Goal: Information Seeking & Learning: Check status

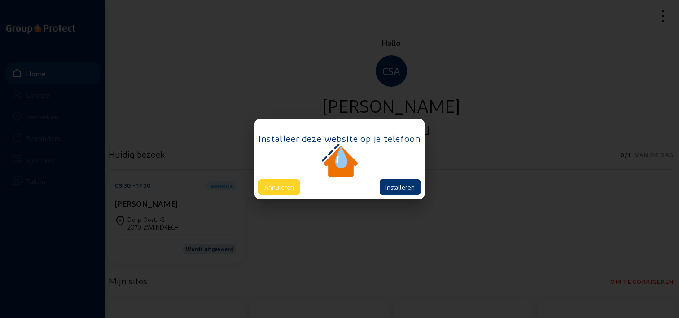
click at [287, 180] on button "Annuleren" at bounding box center [279, 187] width 41 height 16
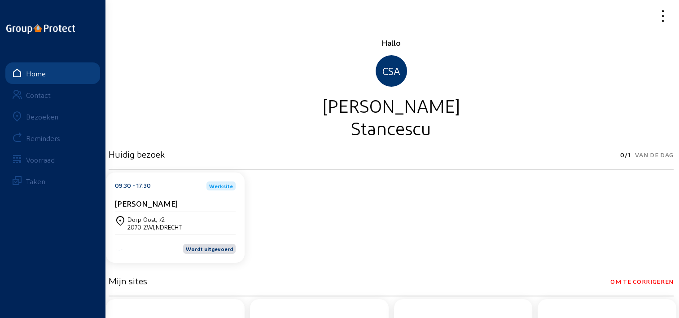
click at [55, 115] on div "Bezoeken" at bounding box center [42, 116] width 32 height 9
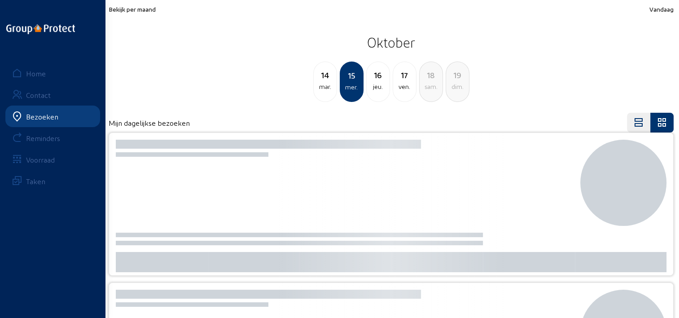
click at [147, 11] on span "Bekijk per maand" at bounding box center [132, 9] width 47 height 8
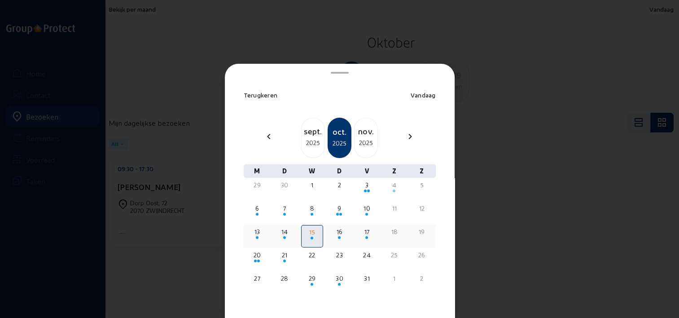
click at [253, 232] on div "13" at bounding box center [257, 231] width 20 height 9
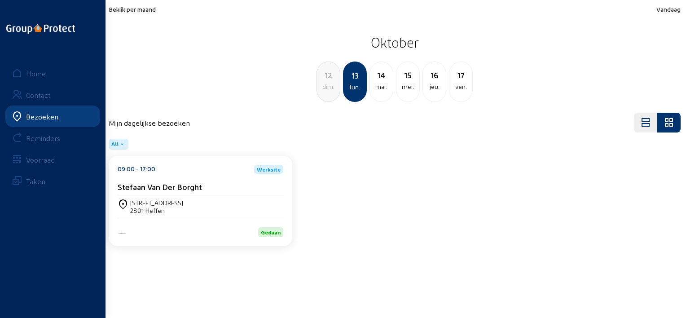
click at [221, 190] on div "Stefaan Van Der Borght" at bounding box center [201, 186] width 166 height 9
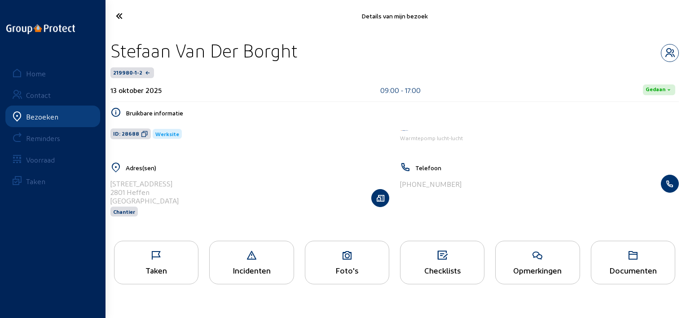
drag, startPoint x: 316, startPoint y: 54, endPoint x: 113, endPoint y: 54, distance: 203.0
click at [113, 54] on div "Stefaan Van Der Borght" at bounding box center [394, 50] width 569 height 23
copy div "Stefaan Van Der Borght"
click at [134, 14] on icon at bounding box center [151, 16] width 81 height 16
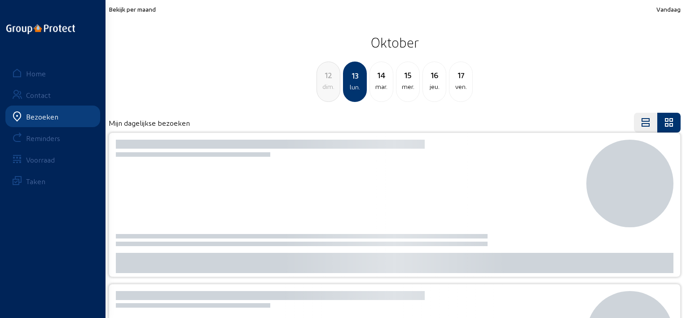
click at [377, 81] on div "mar." at bounding box center [381, 86] width 23 height 11
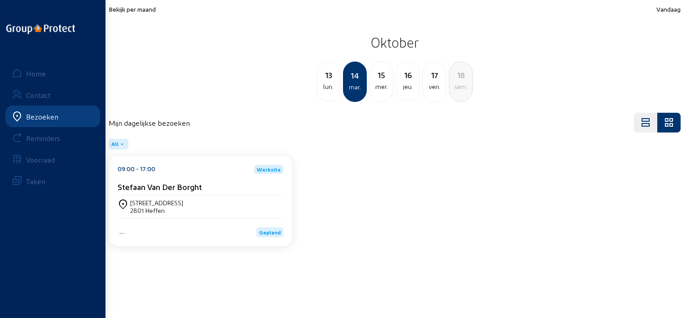
click at [337, 81] on div "lun." at bounding box center [328, 86] width 23 height 11
click at [250, 172] on div "09:00 - 17:00 Werksite" at bounding box center [201, 169] width 166 height 9
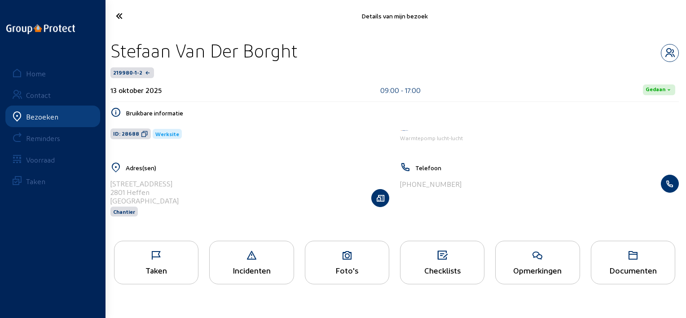
click at [313, 253] on icon at bounding box center [347, 255] width 84 height 11
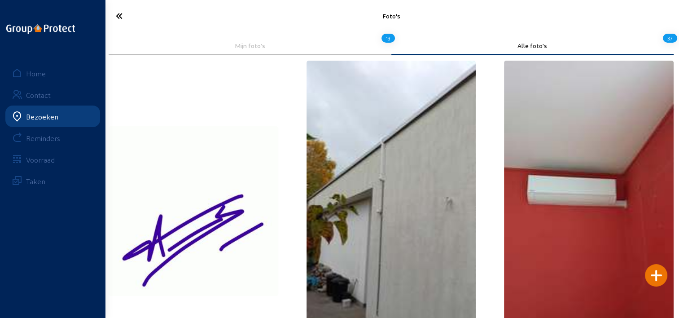
click at [319, 136] on img at bounding box center [392, 211] width 170 height 301
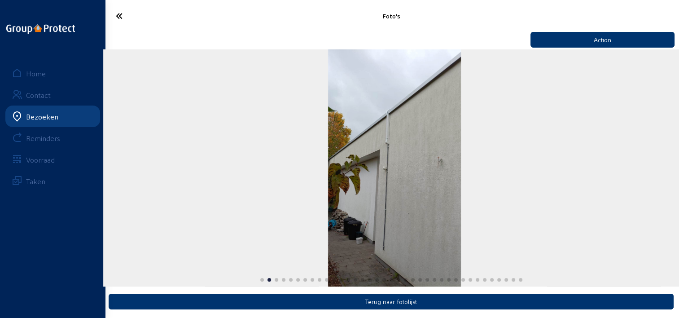
click at [508, 173] on div "2 / 37" at bounding box center [394, 167] width 583 height 237
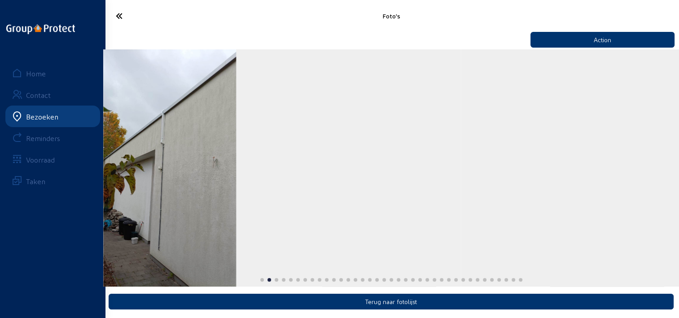
click at [271, 172] on div "2 / 37" at bounding box center [169, 167] width 583 height 237
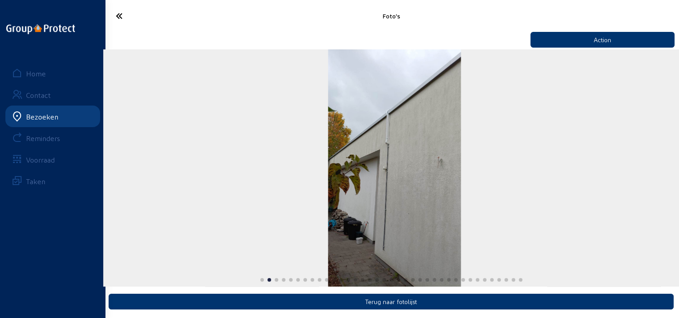
click at [84, 144] on div "Foto's Action Terug naar fotolijst Home Contact Bezoeken Reminders Voorraad Tak…" at bounding box center [339, 160] width 679 height 321
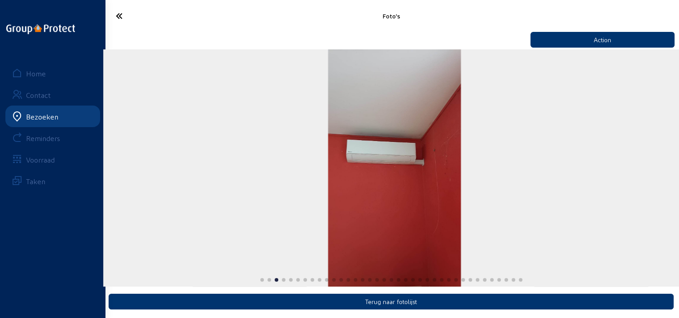
click at [34, 157] on div "Foto's Action Terug naar fotolijst Home Contact Bezoeken Reminders Voorraad Tak…" at bounding box center [339, 160] width 679 height 321
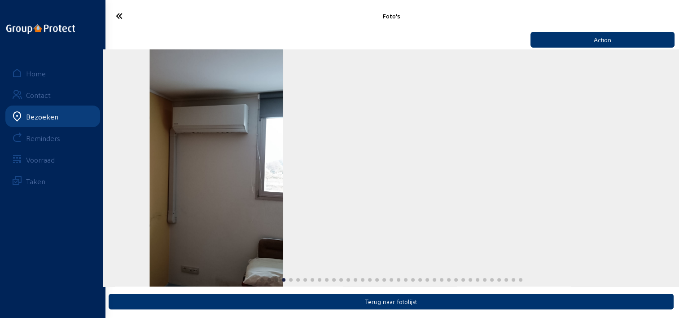
click at [216, 162] on div "4 / 37" at bounding box center [216, 167] width 583 height 237
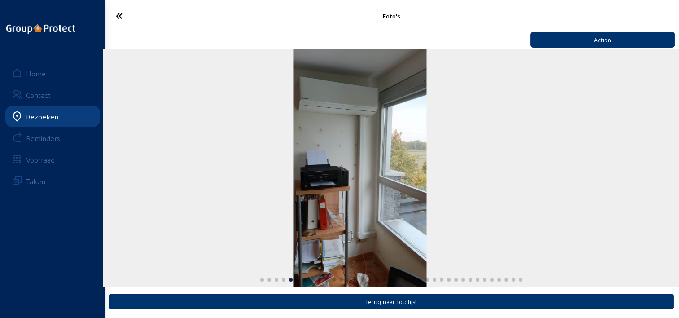
click at [293, 165] on div "5 / 37" at bounding box center [359, 167] width 583 height 237
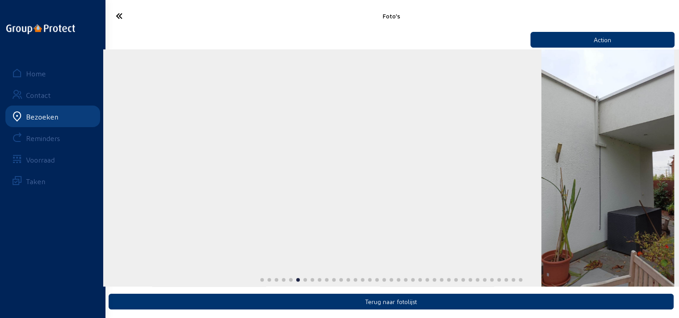
click at [517, 147] on div "6 / 37" at bounding box center [608, 167] width 583 height 237
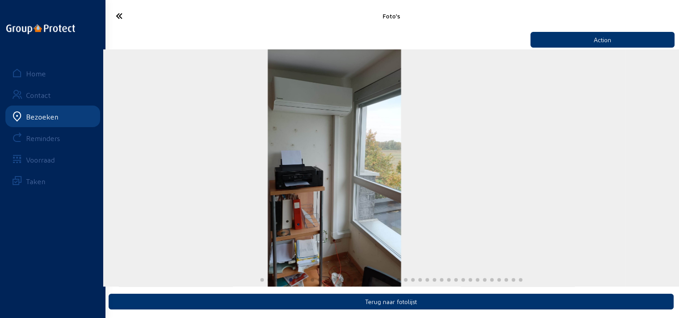
click at [433, 146] on div "5 / 37" at bounding box center [334, 167] width 583 height 237
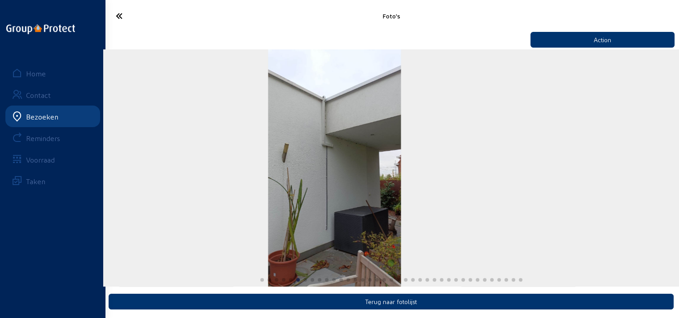
click at [444, 141] on div "6 / 37" at bounding box center [334, 167] width 583 height 237
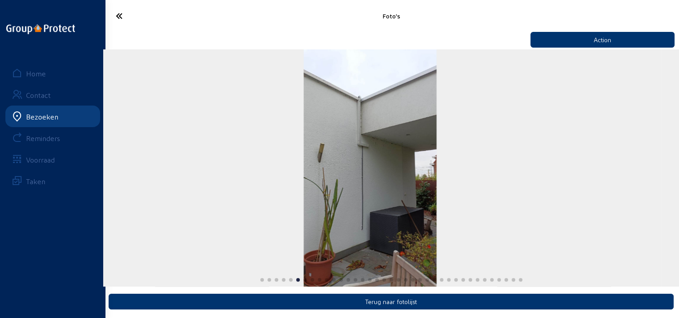
click at [244, 141] on div "6 / 37" at bounding box center [370, 167] width 583 height 237
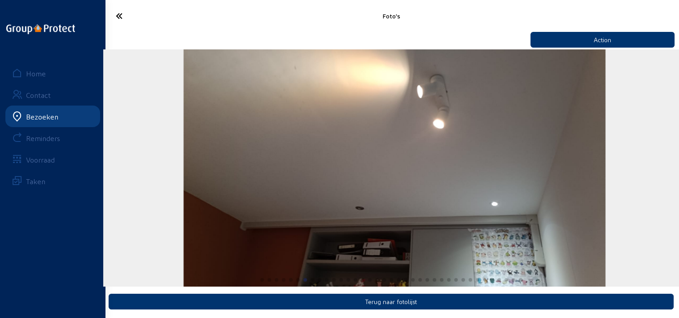
click at [414, 149] on img "7 / 37" at bounding box center [395, 167] width 422 height 237
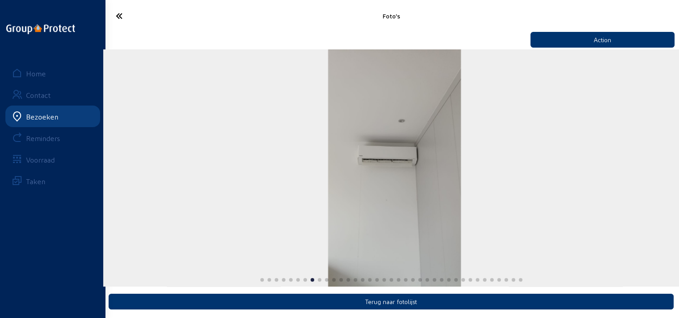
click at [462, 158] on img "8 / 37" at bounding box center [394, 167] width 133 height 237
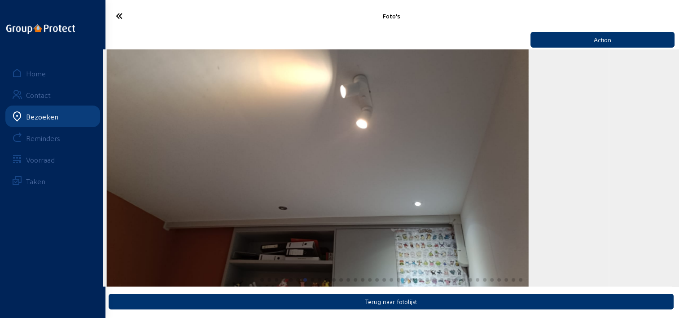
click at [454, 153] on img "7 / 37" at bounding box center [318, 167] width 422 height 237
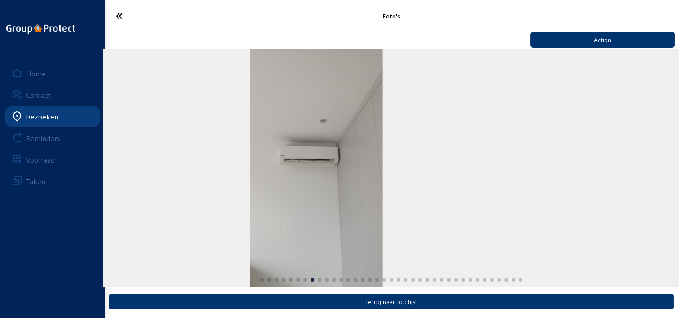
click at [388, 142] on div "8 / 37" at bounding box center [316, 167] width 583 height 237
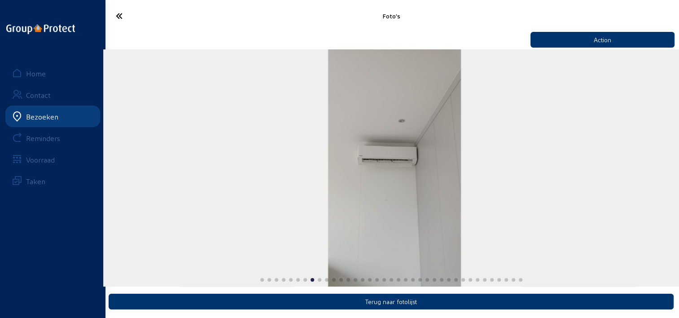
click at [509, 151] on div "8 / 37" at bounding box center [394, 167] width 583 height 237
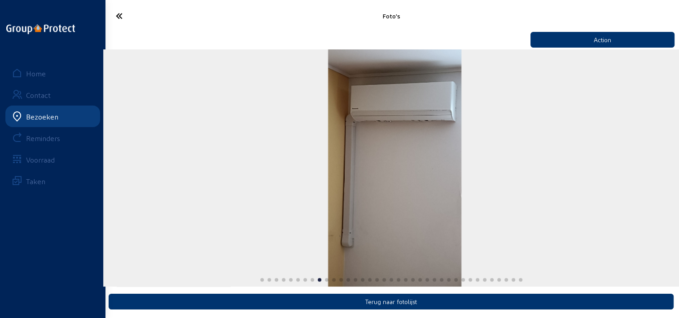
click at [0, 0] on slot at bounding box center [0, 0] width 0 height 0
click at [441, 145] on div "9 / 37" at bounding box center [394, 167] width 583 height 237
click at [208, 140] on div "9 / 37" at bounding box center [394, 167] width 583 height 237
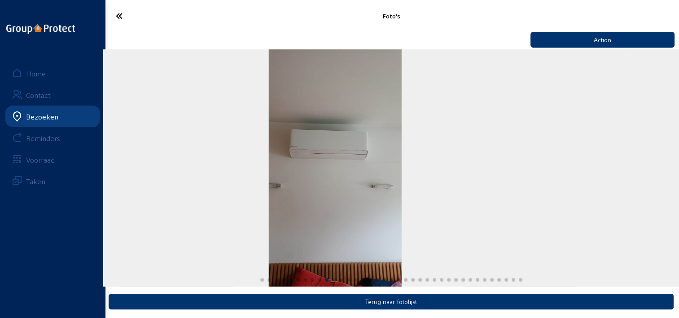
click at [338, 154] on div "10 / 37" at bounding box center [335, 167] width 583 height 237
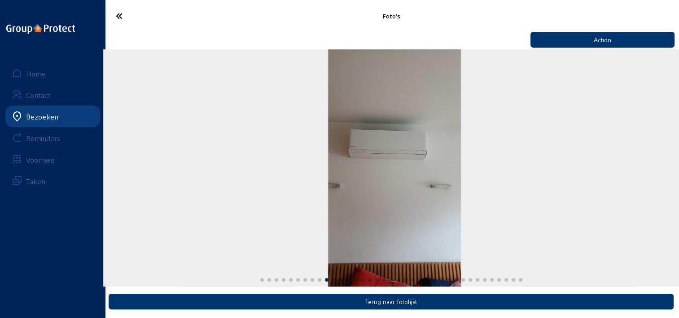
click at [308, 144] on div "10 / 37" at bounding box center [394, 167] width 583 height 237
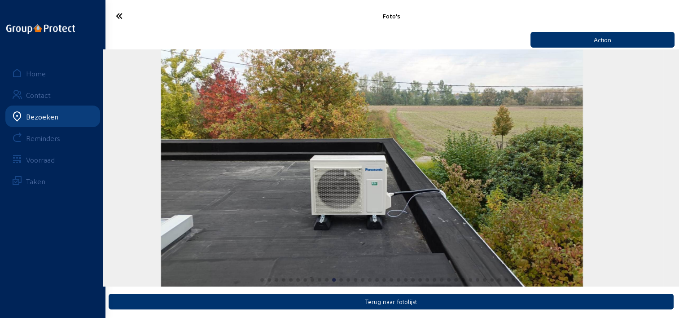
click at [192, 151] on img "11 / 37" at bounding box center [372, 167] width 422 height 237
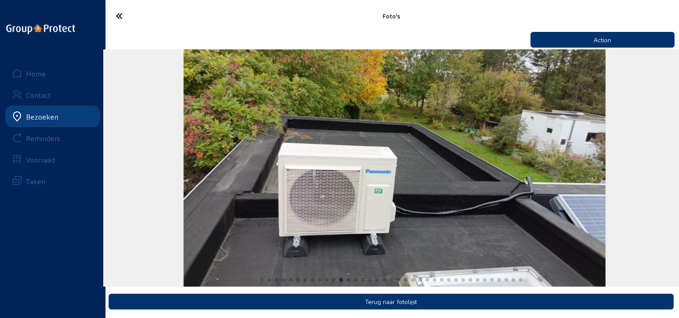
click at [184, 169] on img "12 / 37" at bounding box center [395, 167] width 422 height 237
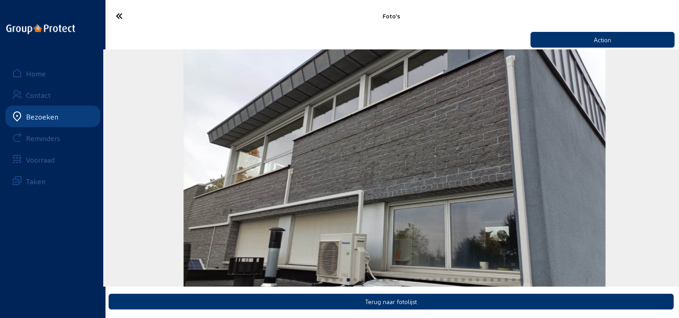
click at [299, 180] on img "13 / 37" at bounding box center [395, 167] width 422 height 237
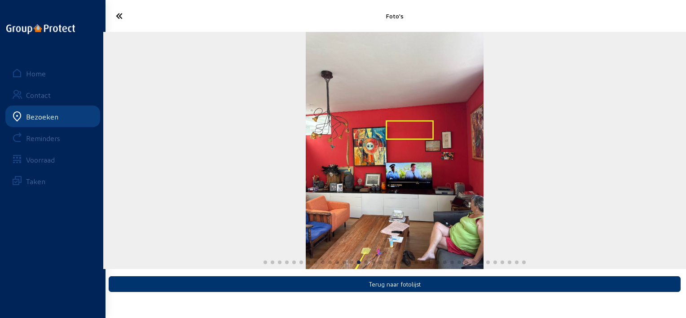
click at [117, 19] on icon at bounding box center [151, 16] width 81 height 16
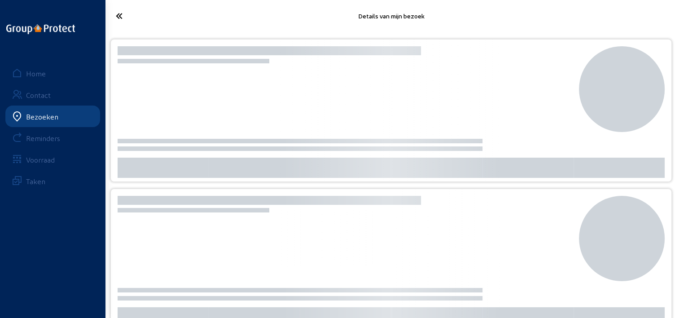
click at [122, 19] on icon at bounding box center [151, 16] width 80 height 16
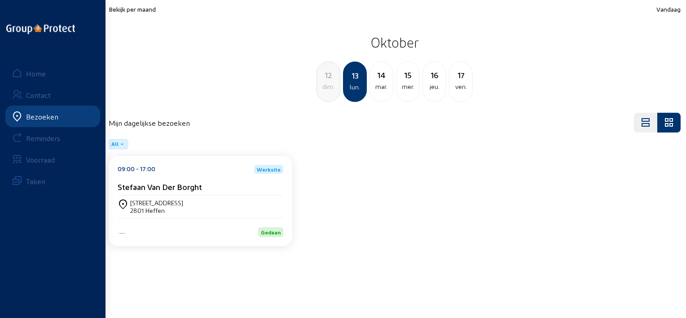
click at [374, 79] on div "14" at bounding box center [381, 75] width 23 height 13
click at [379, 94] on div "15 mer." at bounding box center [382, 82] width 24 height 40
click at [228, 188] on div "[PERSON_NAME]" at bounding box center [201, 186] width 166 height 9
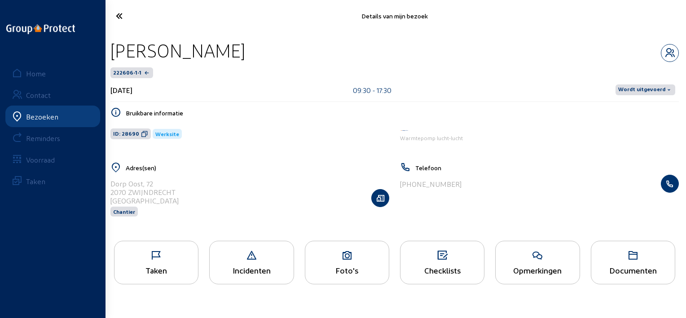
click at [172, 268] on div "Taken" at bounding box center [157, 269] width 84 height 9
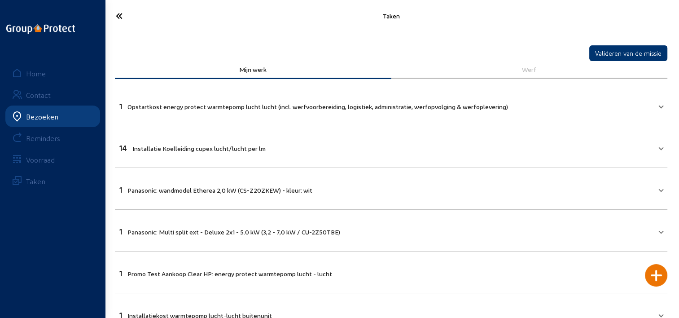
click at [128, 17] on icon at bounding box center [151, 16] width 80 height 16
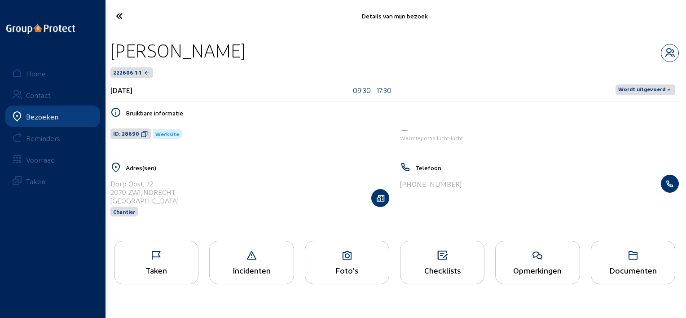
click at [343, 254] on icon at bounding box center [347, 255] width 84 height 11
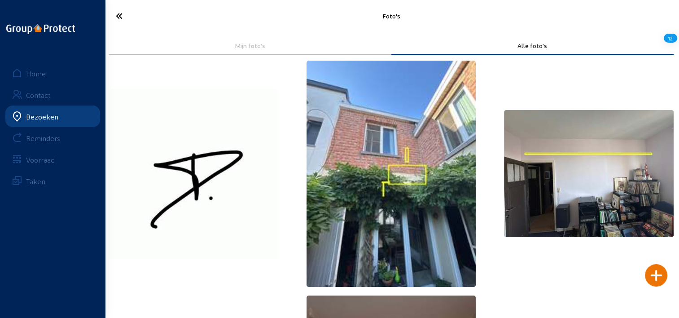
click at [126, 16] on icon at bounding box center [151, 16] width 80 height 16
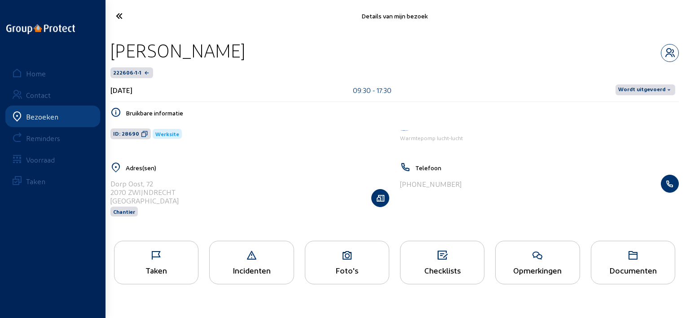
drag, startPoint x: 250, startPoint y: 52, endPoint x: 114, endPoint y: 49, distance: 136.1
click at [114, 49] on div "[PERSON_NAME]" at bounding box center [394, 50] width 569 height 23
copy div "[PERSON_NAME]"
click at [127, 15] on icon at bounding box center [151, 16] width 81 height 16
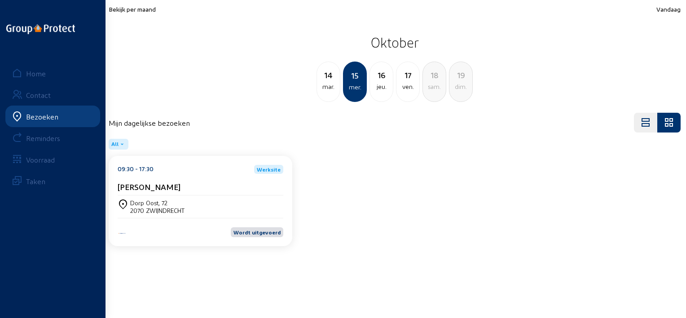
click at [379, 78] on div "16" at bounding box center [381, 75] width 23 height 13
click at [206, 180] on div "08:09 - 18:09 Werksite [PERSON_NAME]" at bounding box center [201, 180] width 166 height 31
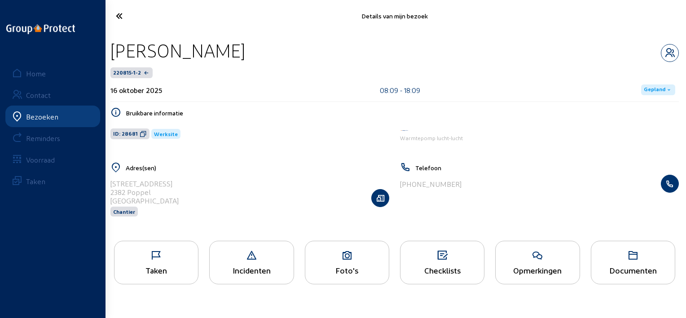
click at [325, 254] on icon at bounding box center [347, 255] width 84 height 11
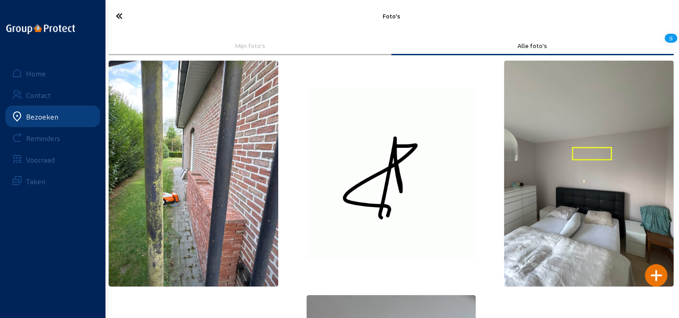
click at [120, 20] on icon at bounding box center [151, 16] width 80 height 16
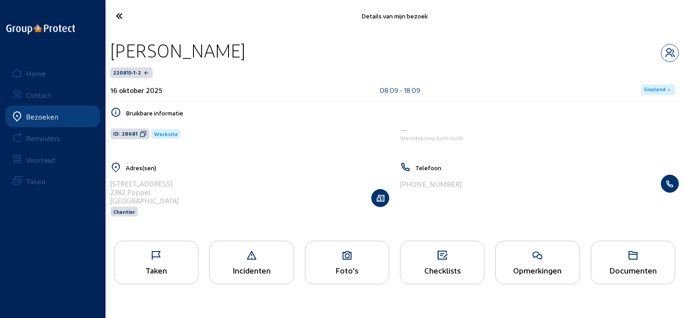
click at [115, 14] on icon at bounding box center [151, 16] width 81 height 16
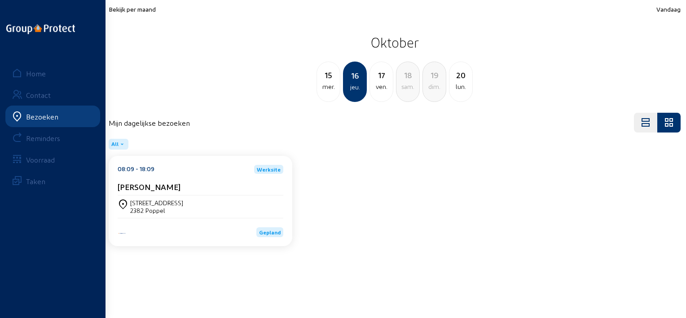
click at [154, 11] on span "Bekijk per maand" at bounding box center [132, 9] width 47 height 8
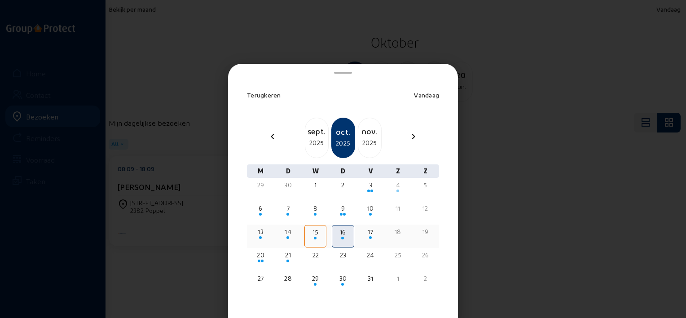
click at [362, 230] on div "17" at bounding box center [371, 231] width 20 height 9
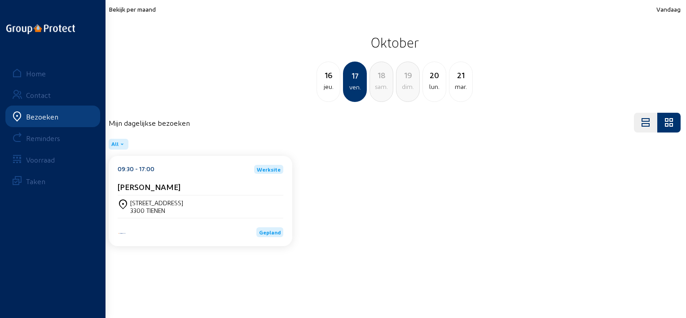
click at [179, 203] on div "[STREET_ADDRESS]" at bounding box center [201, 206] width 166 height 15
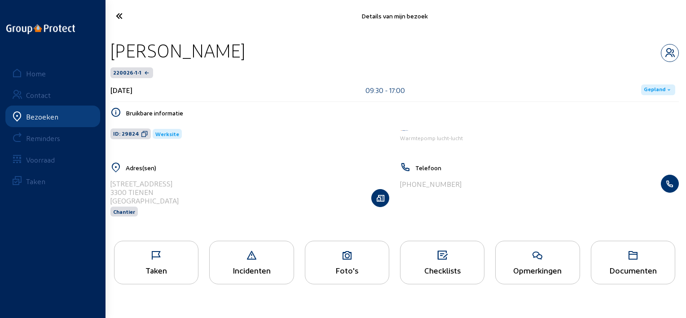
click at [338, 254] on icon at bounding box center [347, 255] width 84 height 11
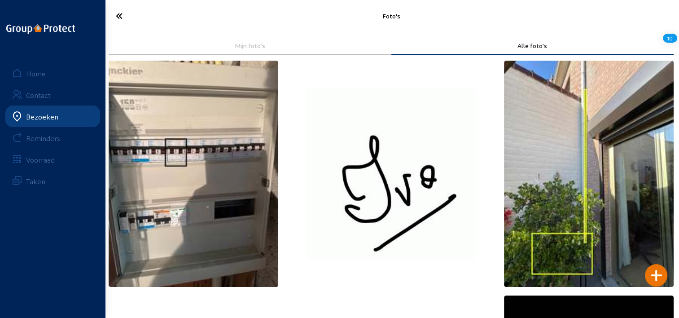
click at [127, 24] on cam-font-icon at bounding box center [151, 15] width 85 height 21
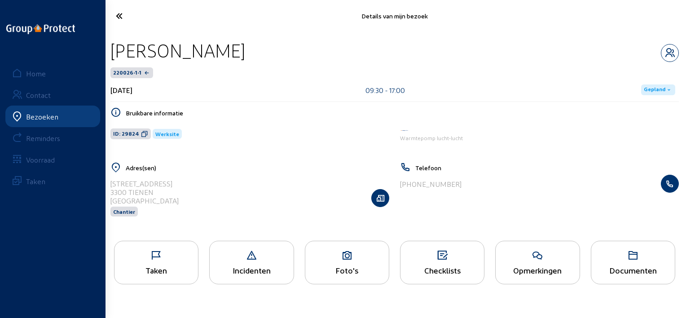
click at [124, 16] on icon at bounding box center [151, 16] width 81 height 16
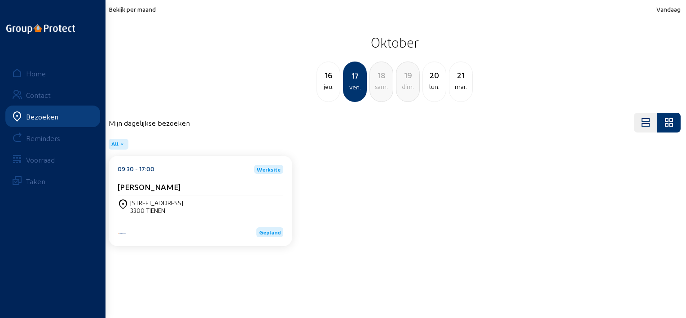
click at [192, 189] on div "[PERSON_NAME]" at bounding box center [201, 186] width 166 height 9
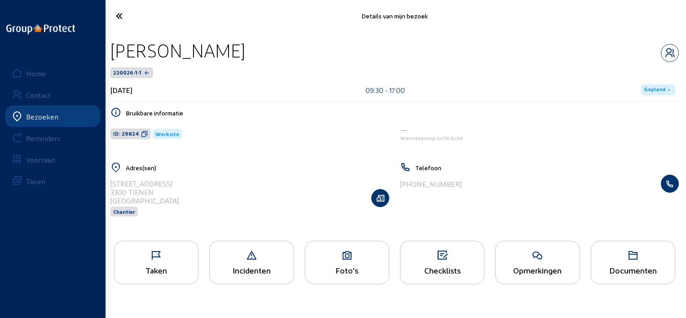
drag, startPoint x: 204, startPoint y: 53, endPoint x: 109, endPoint y: 56, distance: 95.2
click at [109, 56] on div "[PERSON_NAME] 220026-1-1 [DATE] 09:30 - 17:00 Gepland Bruikbare informatie ID: …" at bounding box center [394, 133] width 583 height 203
copy div "[PERSON_NAME]"
